Goal: Task Accomplishment & Management: Use online tool/utility

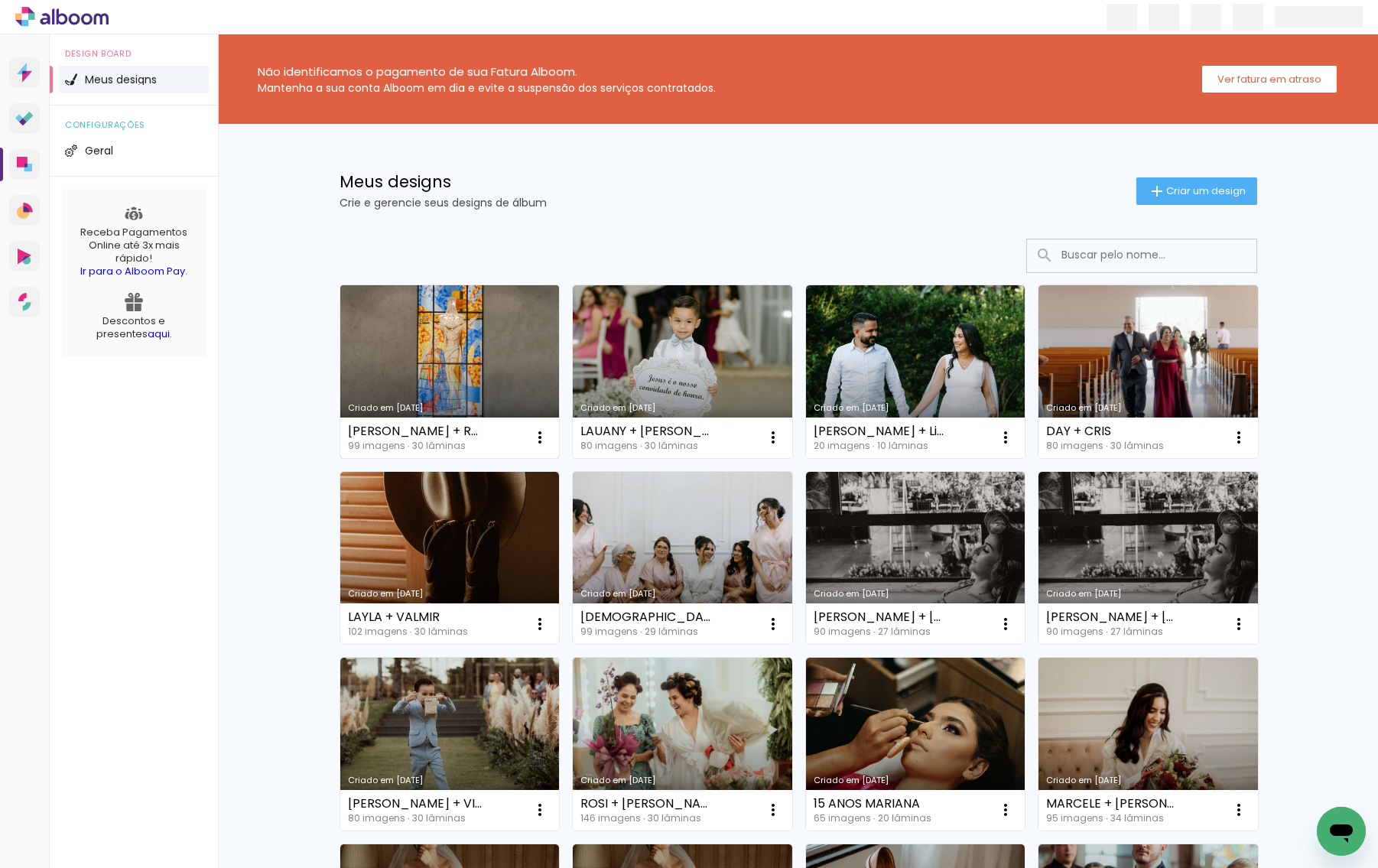
click at [487, 364] on link "Criado em [DATE]" at bounding box center [450, 372] width 220 height 172
